Goal: Navigation & Orientation: Find specific page/section

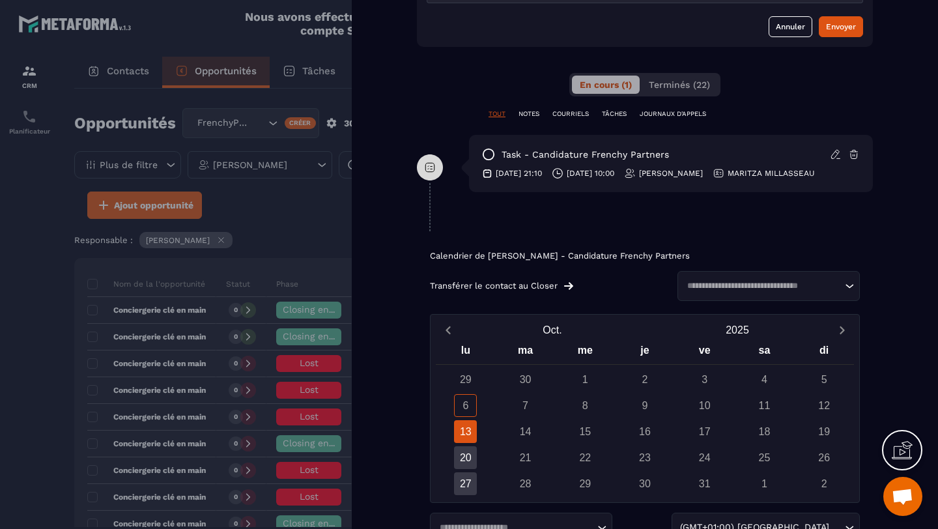
scroll to position [805, 0]
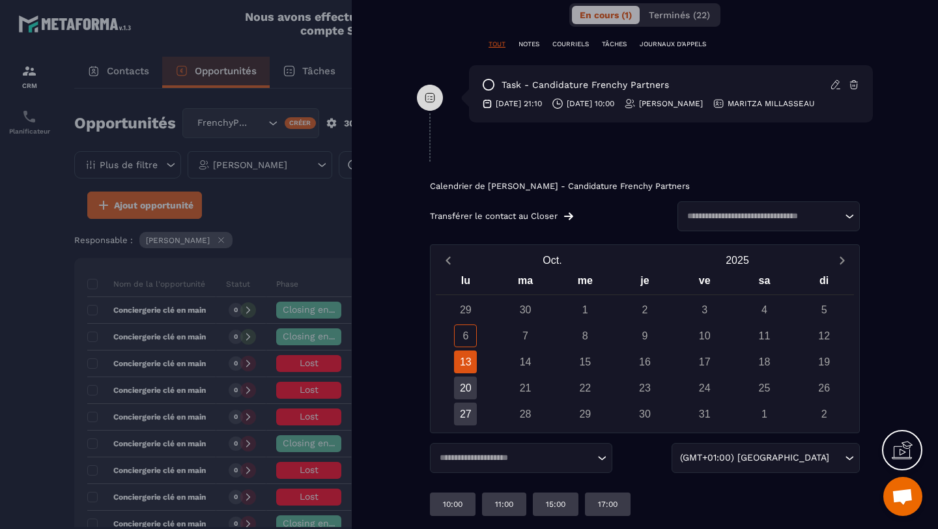
click at [525, 336] on div "7" at bounding box center [525, 336] width 23 height 23
click at [469, 363] on div "13" at bounding box center [465, 362] width 23 height 23
click at [527, 332] on div "7" at bounding box center [525, 336] width 23 height 23
click at [31, 248] on div at bounding box center [469, 264] width 938 height 529
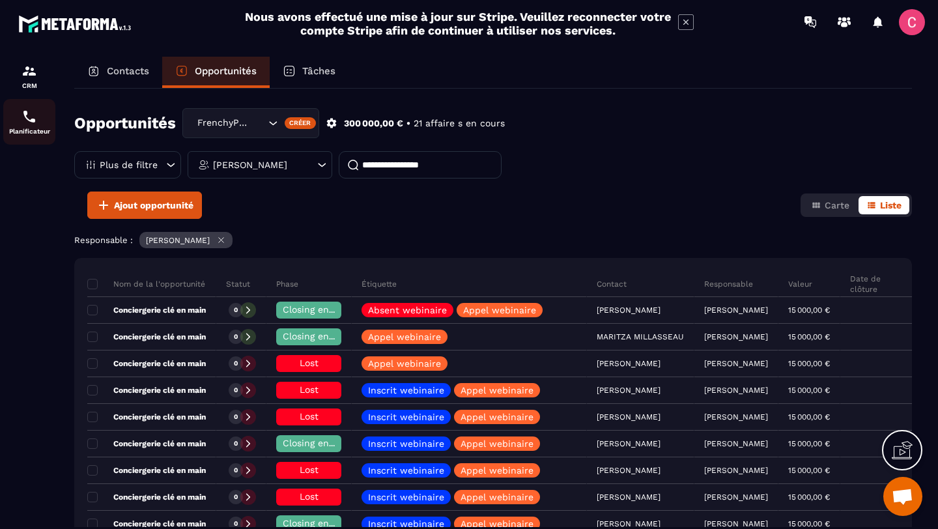
click at [30, 113] on img at bounding box center [30, 117] width 16 height 16
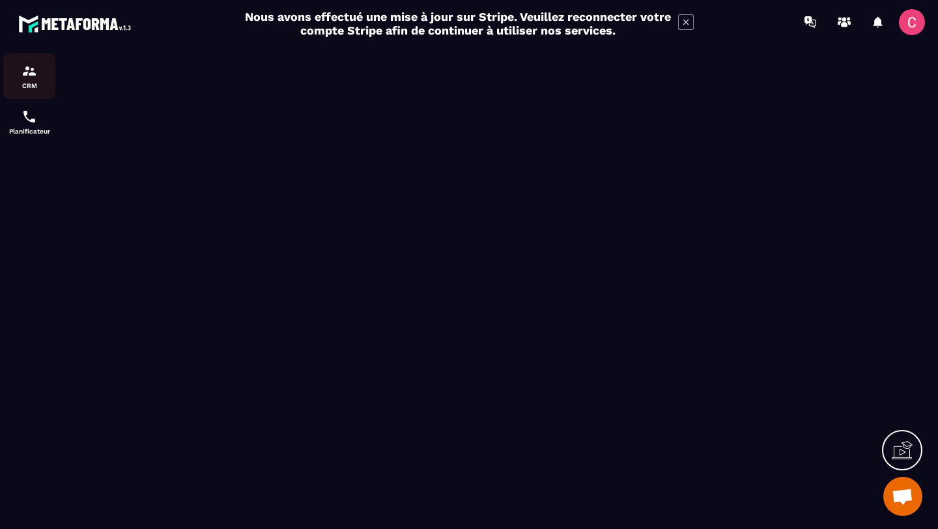
click at [35, 77] on img at bounding box center [30, 71] width 16 height 16
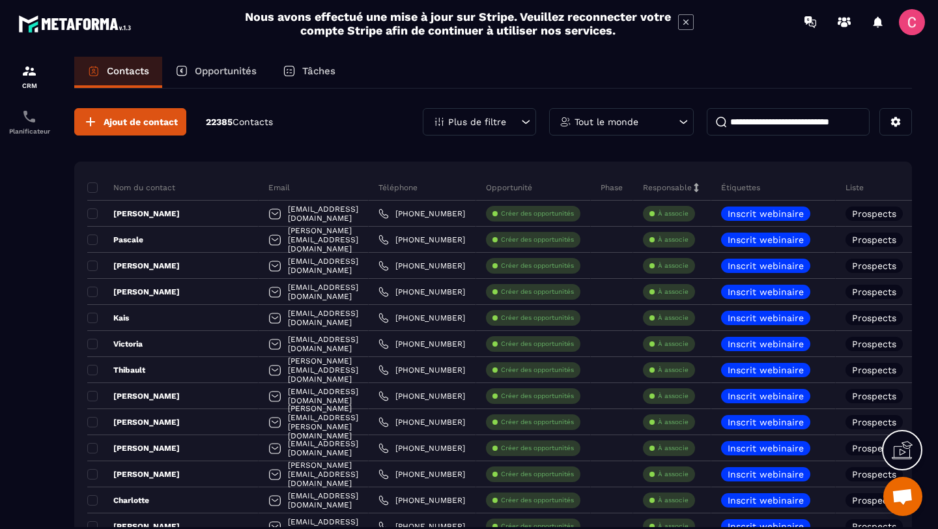
click at [261, 68] on div "Opportunités" at bounding box center [216, 72] width 108 height 31
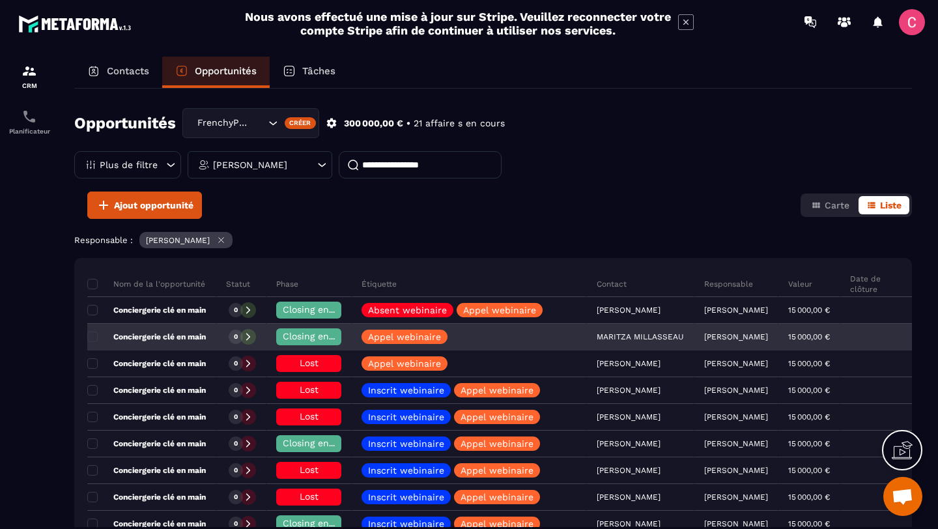
click at [247, 331] on div at bounding box center [248, 337] width 16 height 16
